Goal: Transaction & Acquisition: Purchase product/service

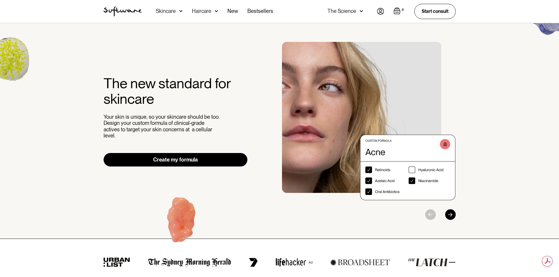
click at [375, 11] on nav "Acne Ageing Pigmentation Everyday care Hair Loss Learn Skincare Custom Formulas…" at bounding box center [259, 11] width 235 height 23
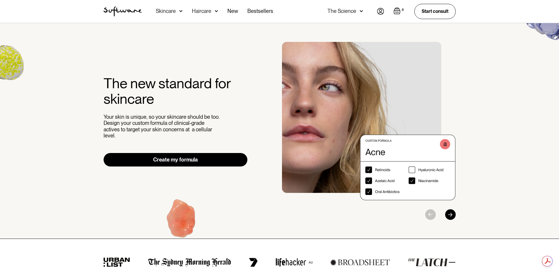
click at [384, 12] on div "0 Your Cart ( 0 items) Free shipping on all orders above $49! You might also be…" at bounding box center [416, 11] width 79 height 15
click at [381, 10] on img at bounding box center [380, 11] width 7 height 7
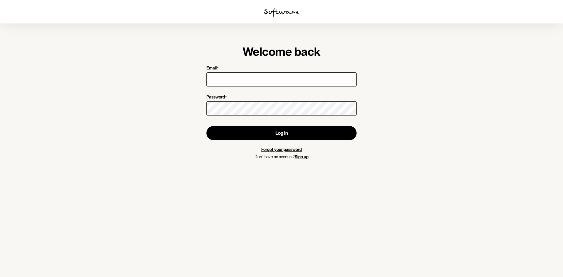
click at [319, 75] on input "Email *" at bounding box center [282, 79] width 150 height 14
type input "wi2d.ningrum@gmail.com"
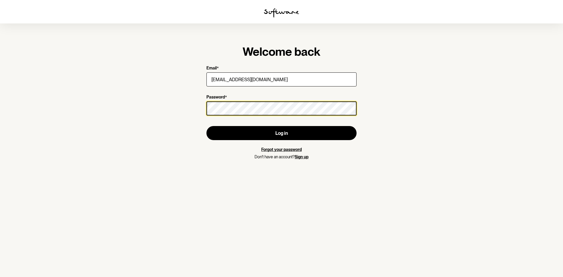
click at [207, 126] on button "Log in" at bounding box center [282, 133] width 150 height 14
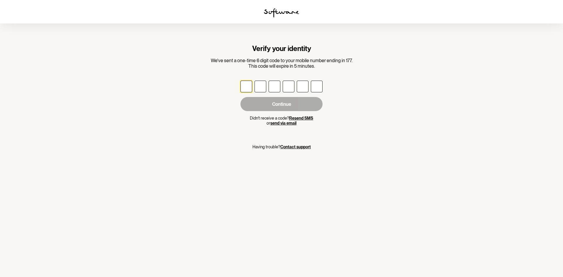
click at [247, 90] on input "text" at bounding box center [247, 87] width 12 height 12
type input "1"
type input "7"
type input "2"
type input "6"
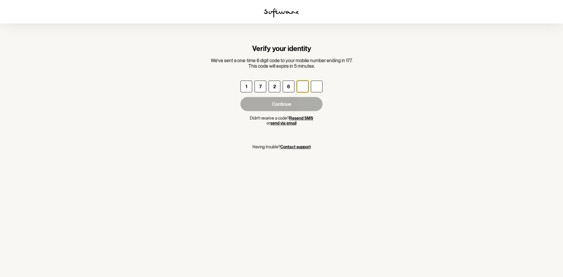
type input "1"
type input "5"
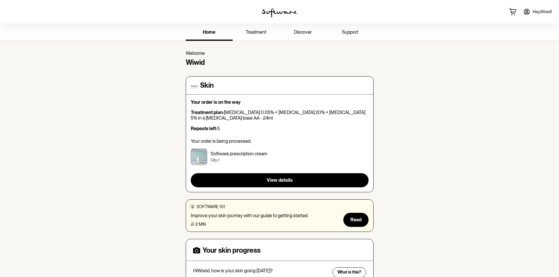
click at [485, 8] on div "Hey, Wiwid !" at bounding box center [466, 11] width 186 height 23
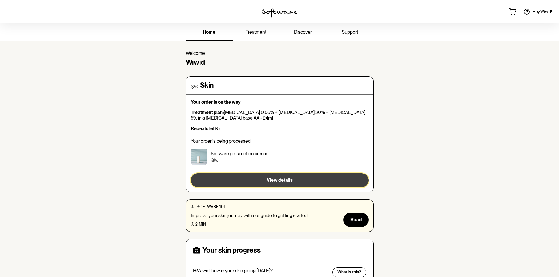
click at [267, 182] on span "View details" at bounding box center [280, 181] width 26 height 6
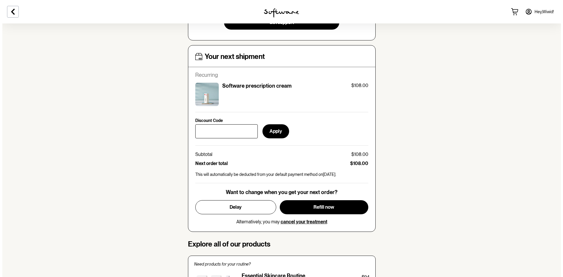
scroll to position [233, 0]
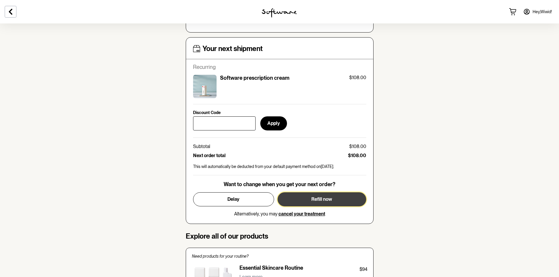
click at [342, 204] on button "Refill now" at bounding box center [322, 200] width 89 height 14
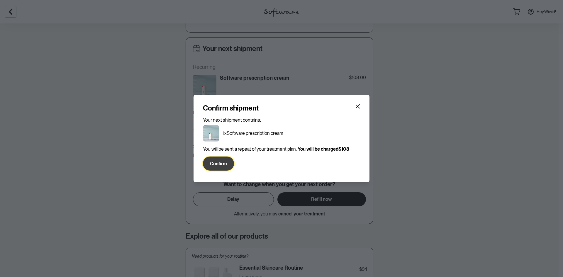
click at [219, 163] on span "Confirm" at bounding box center [218, 164] width 17 height 6
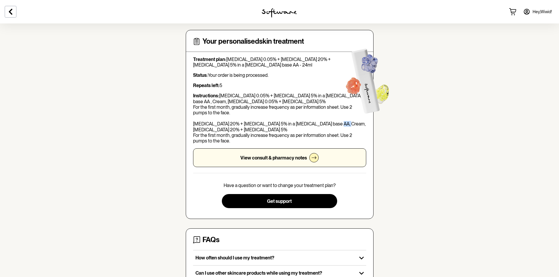
scroll to position [0, 0]
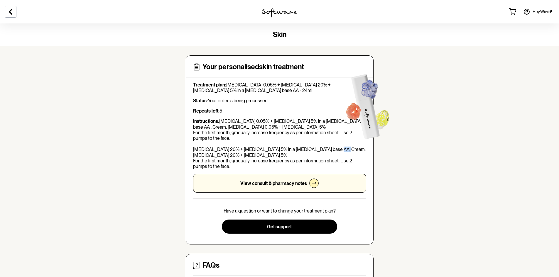
click at [523, 12] on icon at bounding box center [526, 11] width 7 height 7
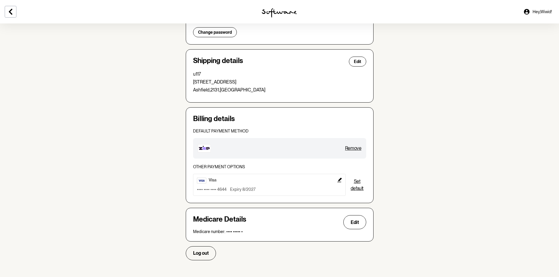
scroll to position [141, 0]
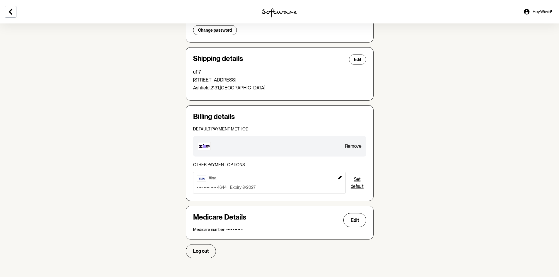
click at [352, 144] on button "Remove" at bounding box center [353, 146] width 16 height 7
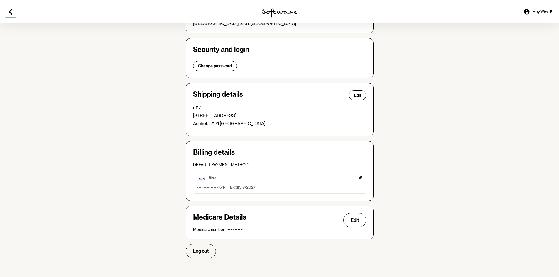
click at [359, 179] on icon "Edit" at bounding box center [360, 178] width 4 height 4
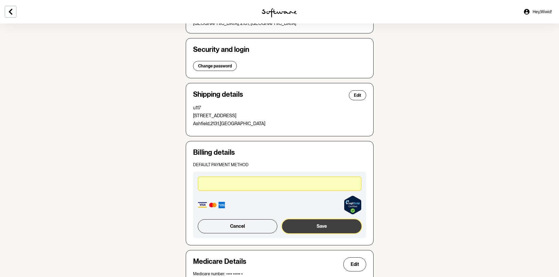
click at [311, 226] on button "Save" at bounding box center [321, 227] width 79 height 14
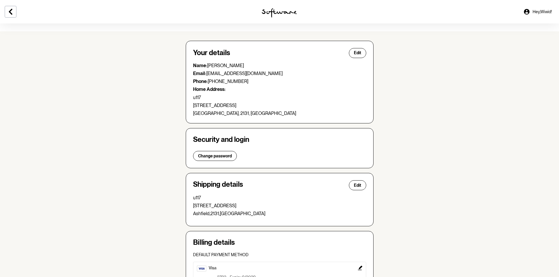
scroll to position [0, 0]
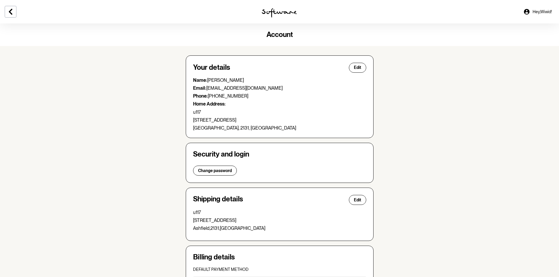
click at [536, 12] on span "Hey, Wiwid !" at bounding box center [542, 11] width 19 height 5
click at [10, 13] on icon at bounding box center [11, 12] width 4 height 6
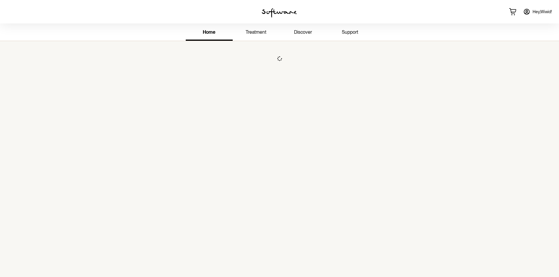
click at [258, 29] on span "treatment" at bounding box center [256, 32] width 21 height 6
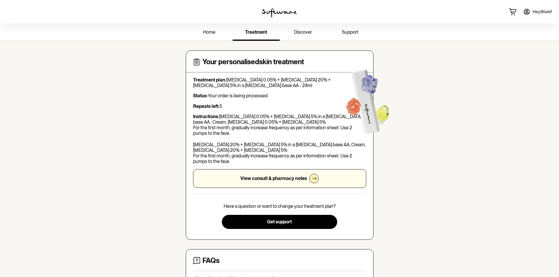
click at [202, 34] on link "home" at bounding box center [209, 33] width 47 height 16
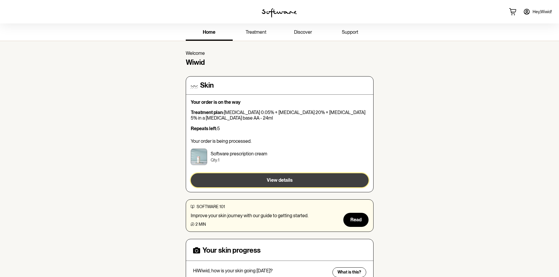
click at [311, 177] on button "View details" at bounding box center [280, 180] width 178 height 14
